Goal: Find specific page/section: Find specific page/section

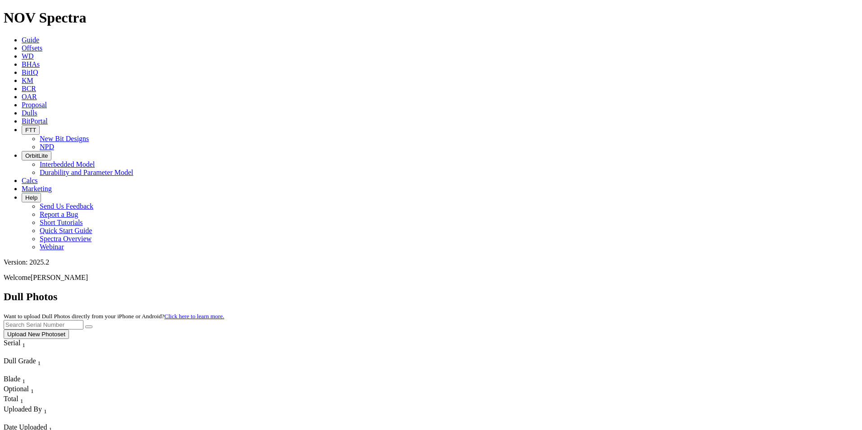
click at [69, 330] on button "Upload New Photoset" at bounding box center [36, 334] width 65 height 9
